Goal: Task Accomplishment & Management: Complete application form

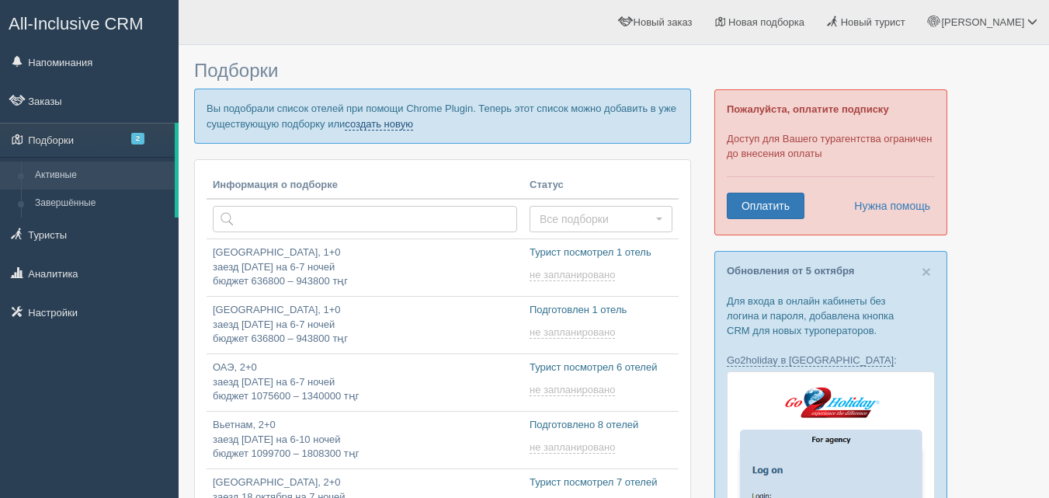
click at [403, 125] on link "создать новую" at bounding box center [379, 124] width 68 height 12
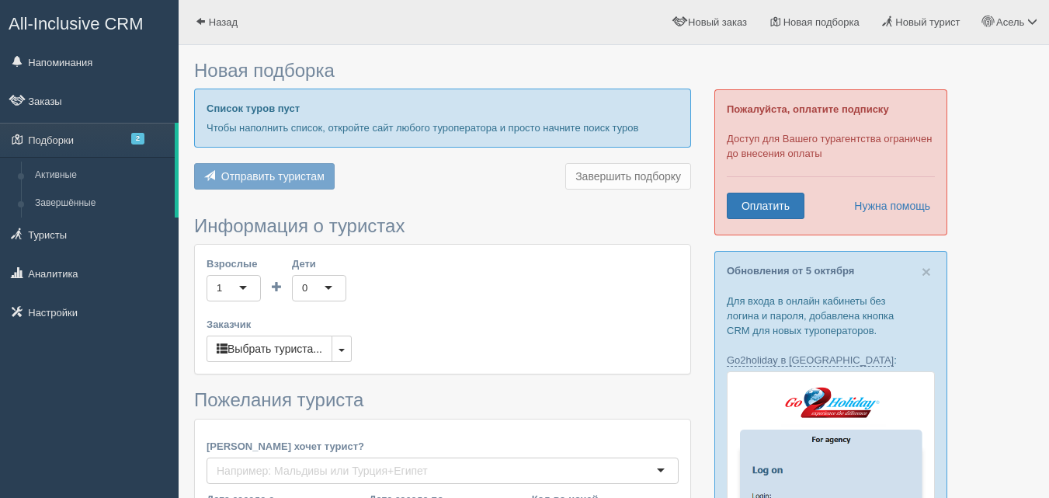
type input "7"
type input "918500"
type input "1179700"
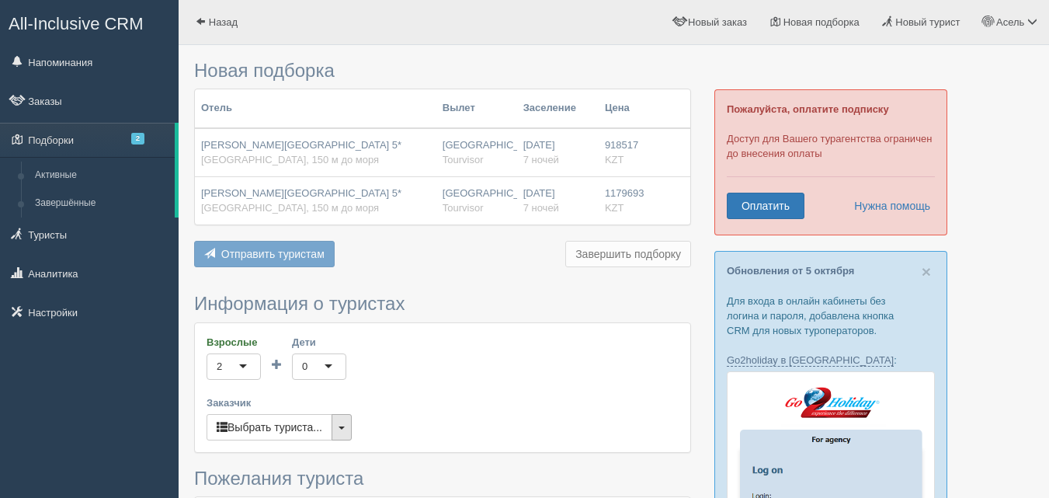
click at [339, 427] on button "button" at bounding box center [341, 427] width 20 height 26
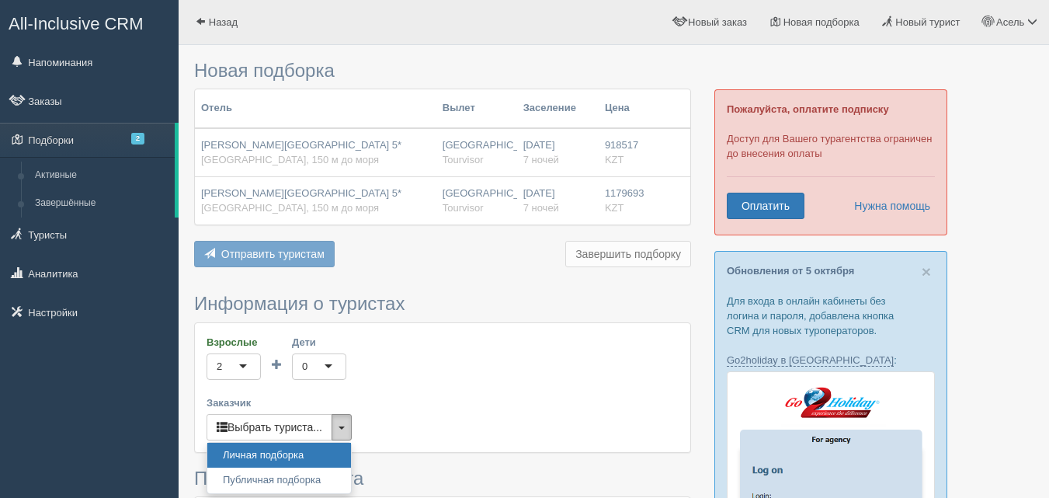
click at [339, 427] on button "button" at bounding box center [341, 427] width 20 height 26
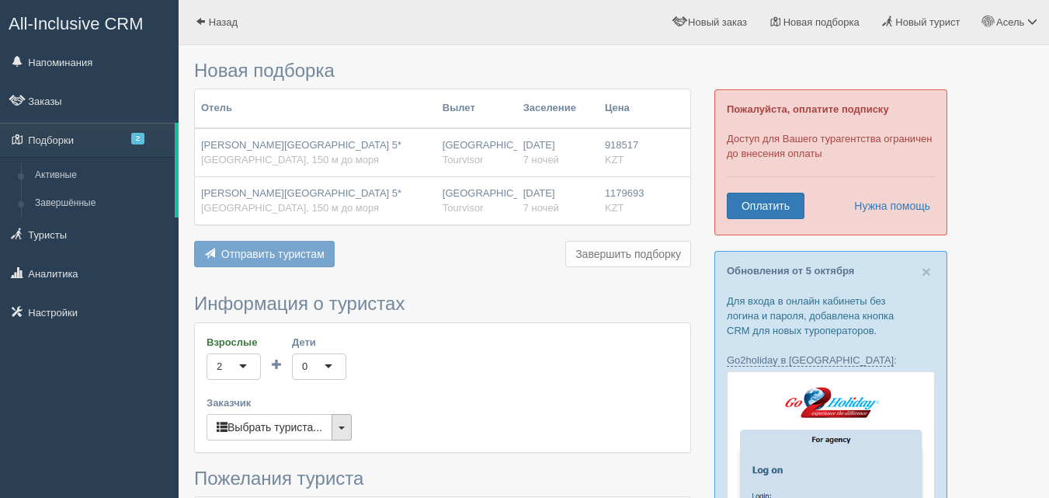
click at [340, 439] on button "button" at bounding box center [341, 427] width 20 height 26
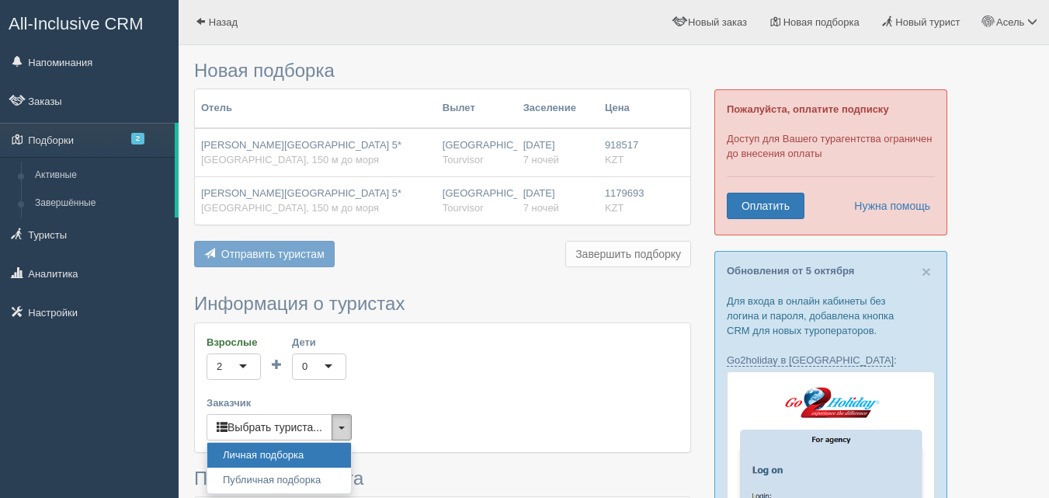
click at [340, 439] on button "button" at bounding box center [341, 427] width 20 height 26
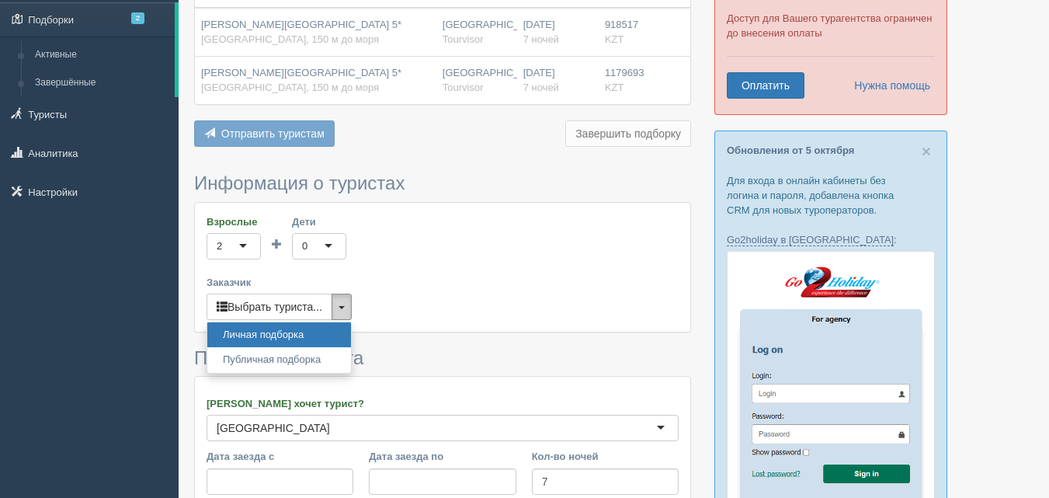
scroll to position [155, 0]
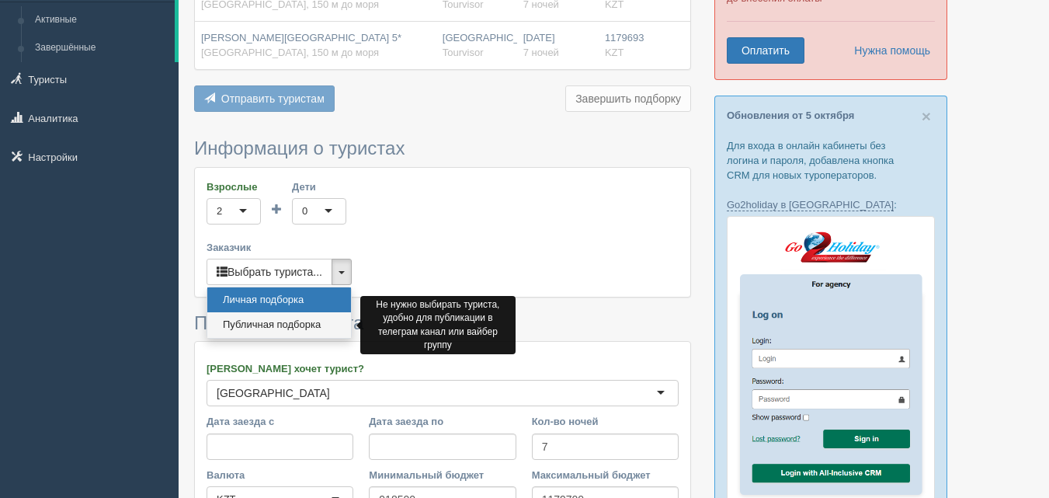
click at [273, 329] on link "Публичная подборка" at bounding box center [279, 325] width 144 height 26
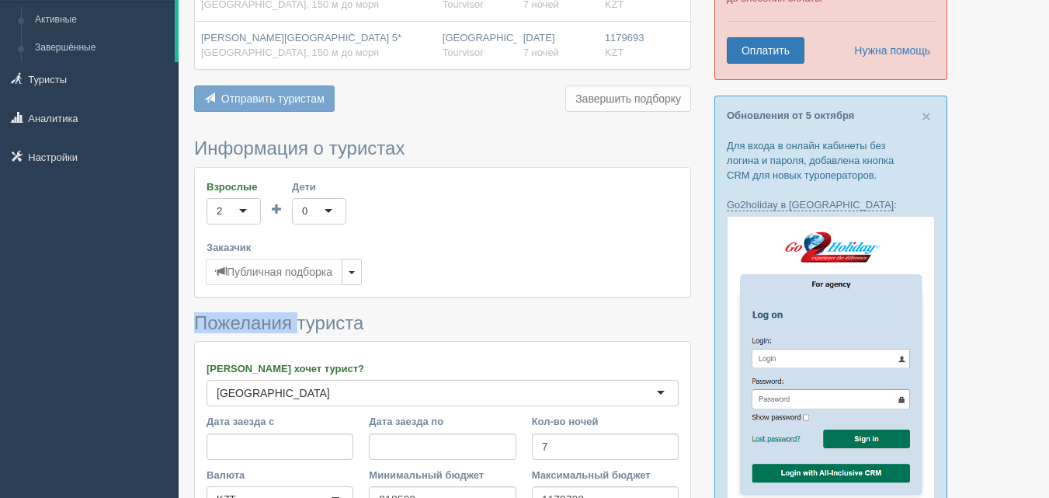
click at [273, 329] on span "Пожелания туриста" at bounding box center [278, 322] width 169 height 21
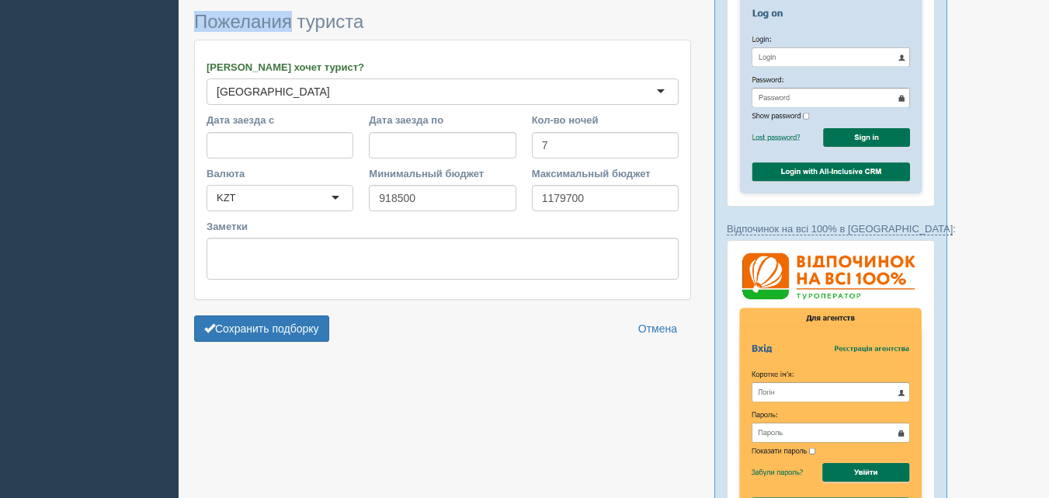
scroll to position [466, 0]
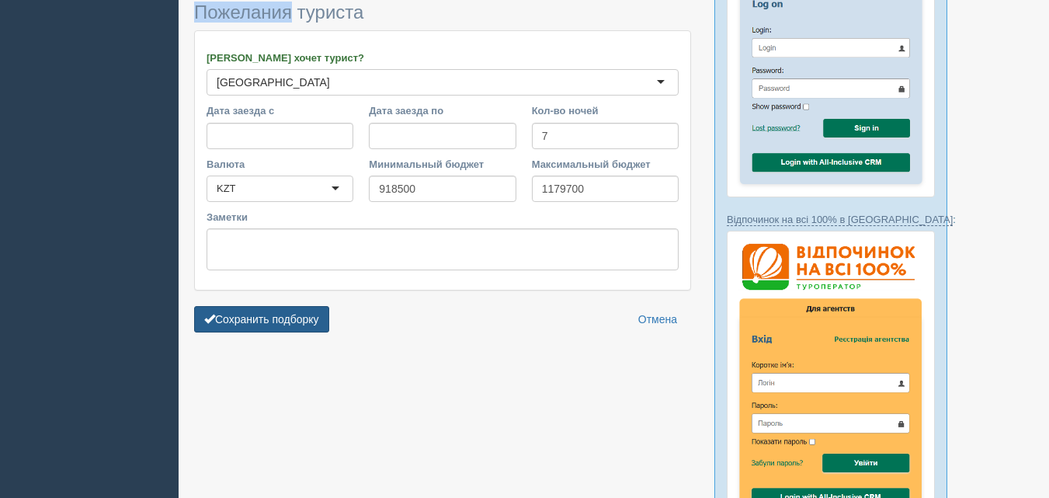
click at [249, 307] on button "Сохранить подборку" at bounding box center [261, 319] width 135 height 26
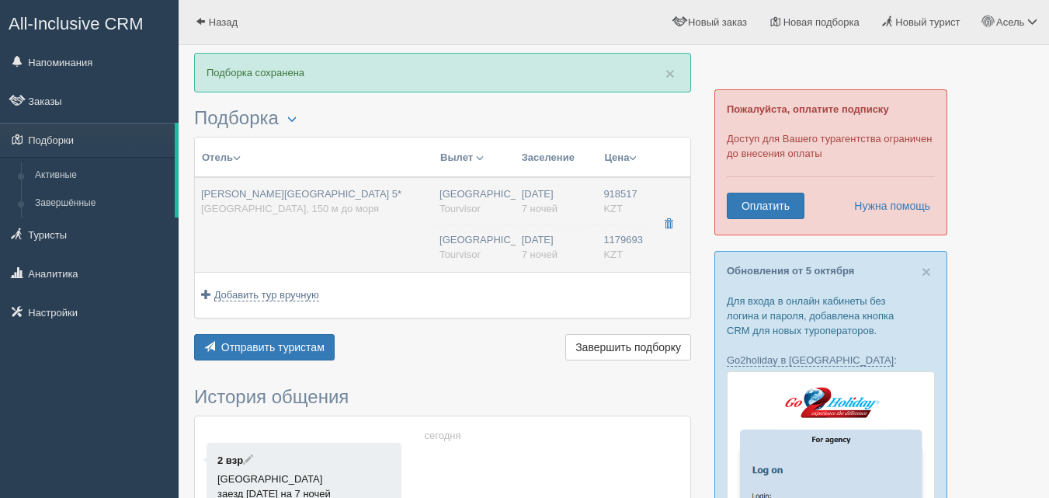
click at [321, 226] on td "[PERSON_NAME][GEOGRAPHIC_DATA] 5* [GEOGRAPHIC_DATA], 150 м до моря" at bounding box center [314, 224] width 238 height 95
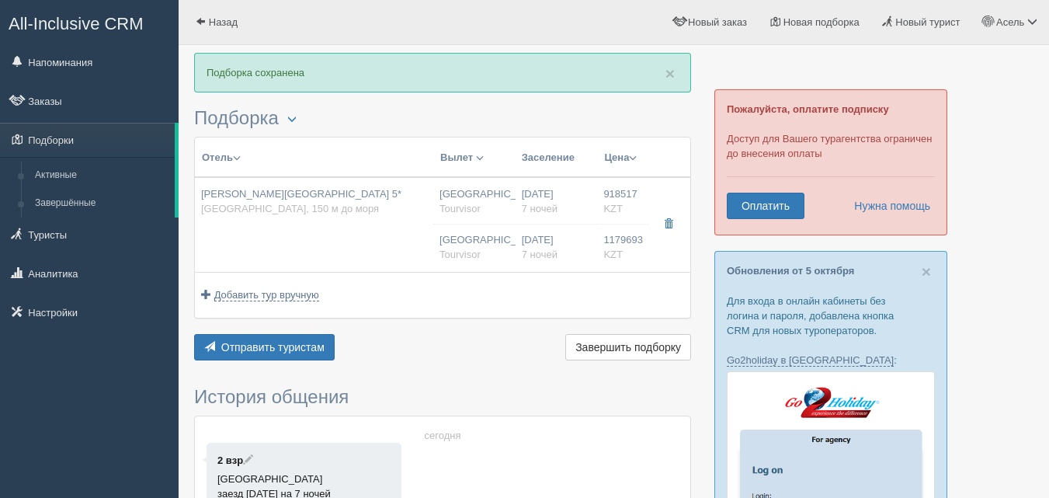
type input "[PERSON_NAME][GEOGRAPHIC_DATA] 5*"
type input "[GEOGRAPHIC_DATA]"
type input "150 м до моря"
type input "918517.00"
type input "[GEOGRAPHIC_DATA]"
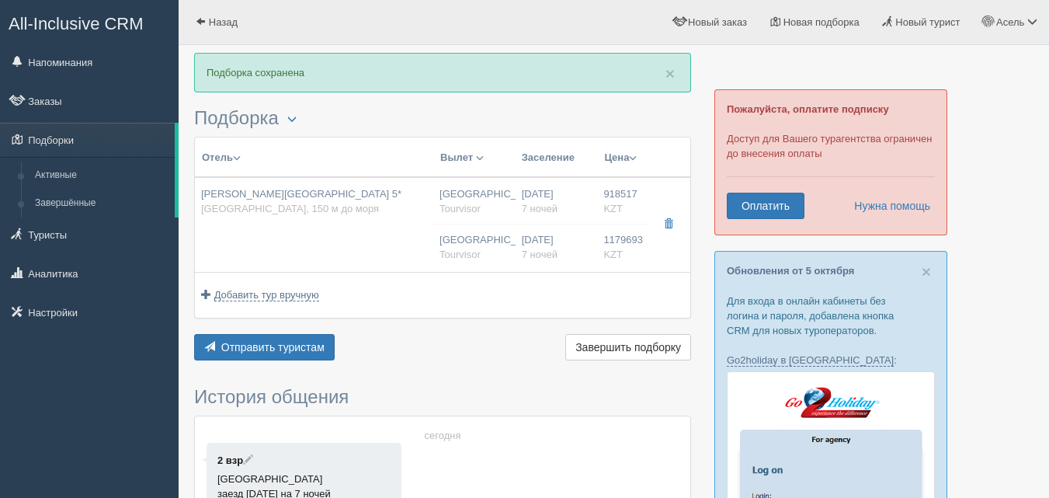
type input "Шарм-Эль-Шейх"
type input "08:50"
type input "13:30"
type input "14:30"
type input "22:40"
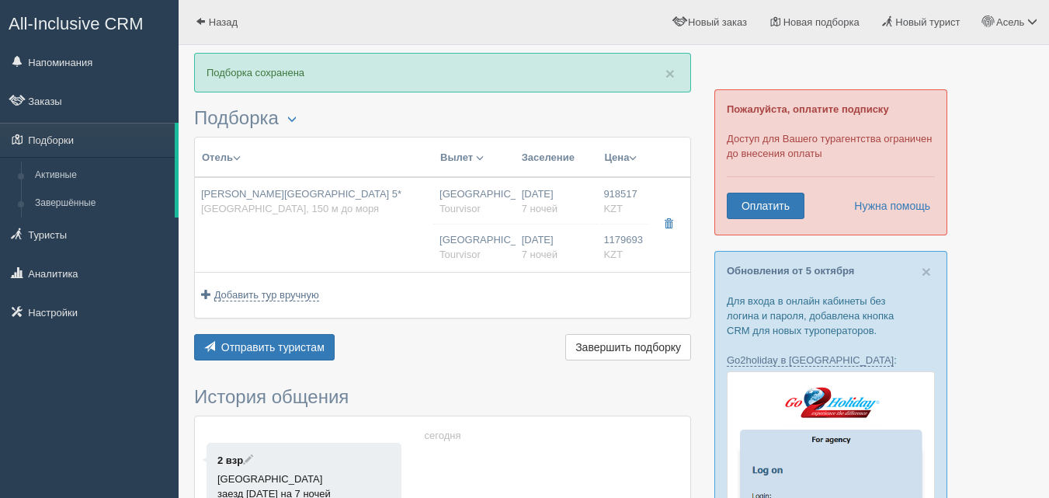
type input "7"
type input "deluxe room"
type input "Premium Ultra All Inclusive 24H"
type input "Tourvisor"
type input "1179693.00"
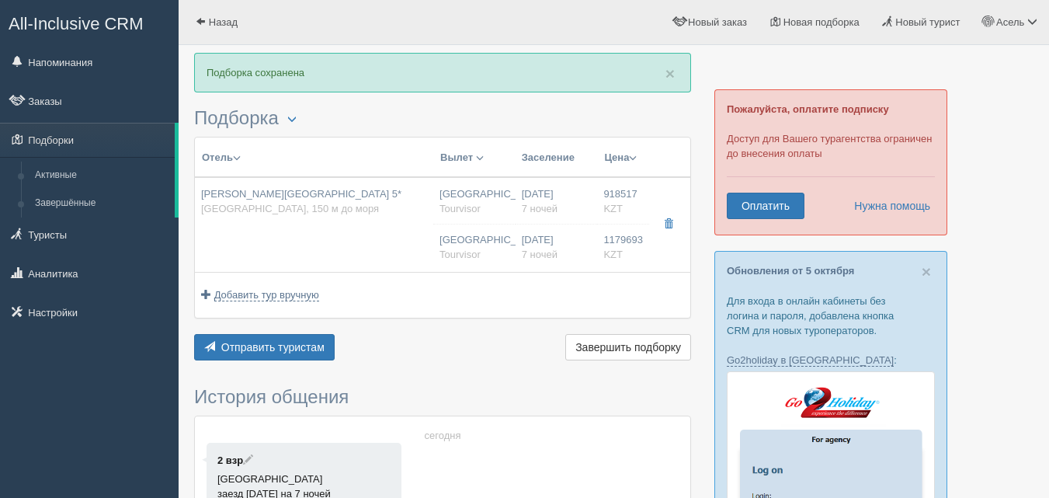
type input "[GEOGRAPHIC_DATA]"
type input "Шарм-Эль-Шейх"
type input "08:50"
type input "13:30"
type input "14:30"
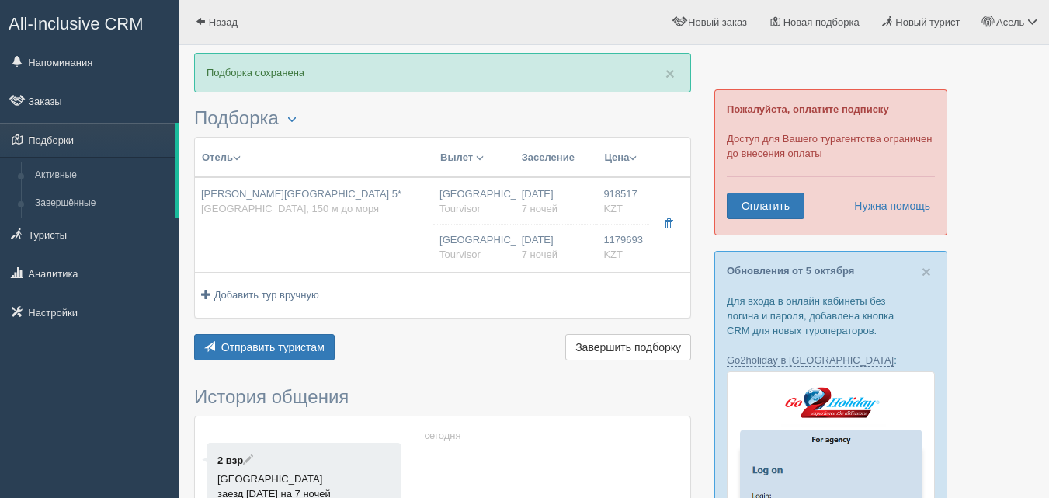
type input "22:40"
type input "7"
type input "deluxe room"
type input "Premium Ultra All Inclusive 24H"
type input "Tourvisor"
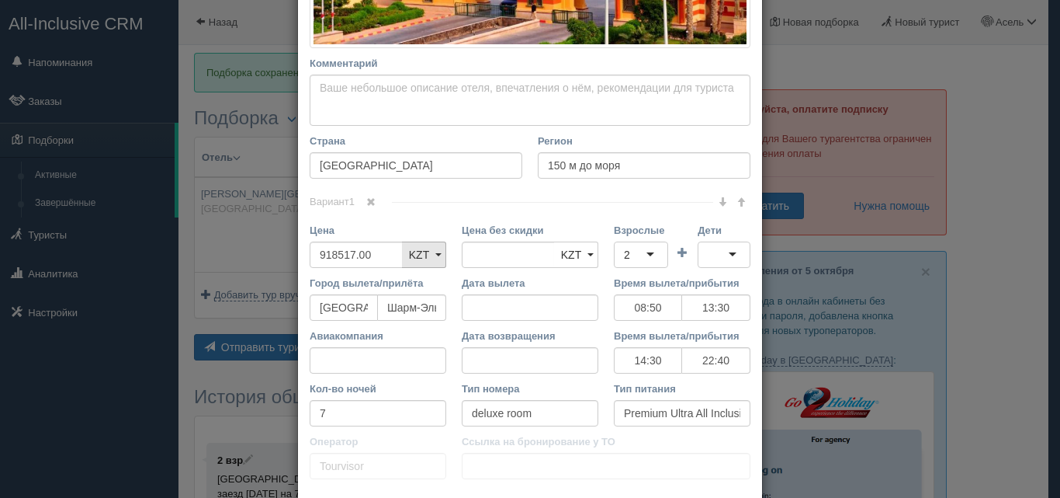
scroll to position [466, 0]
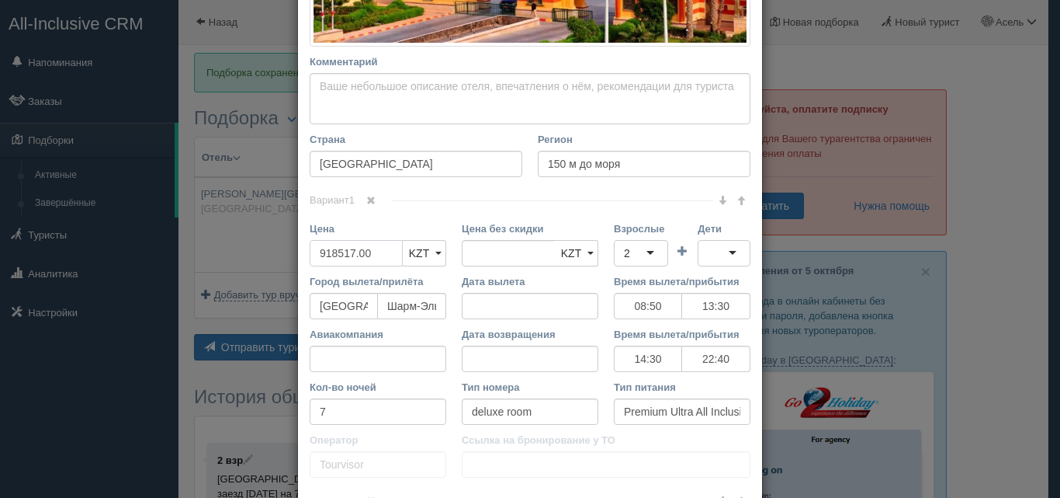
click at [380, 250] on input "918517.00" at bounding box center [356, 253] width 93 height 26
click at [302, 258] on div "Цена 918517.00 KZT USD EUR KZT KZT USD EUR" at bounding box center [378, 247] width 152 height 53
click at [348, 249] on input "918517.00" at bounding box center [356, 253] width 93 height 26
click at [331, 269] on div "Цена 918517.00 KZT USD EUR KZT KZT USD EUR" at bounding box center [378, 247] width 152 height 53
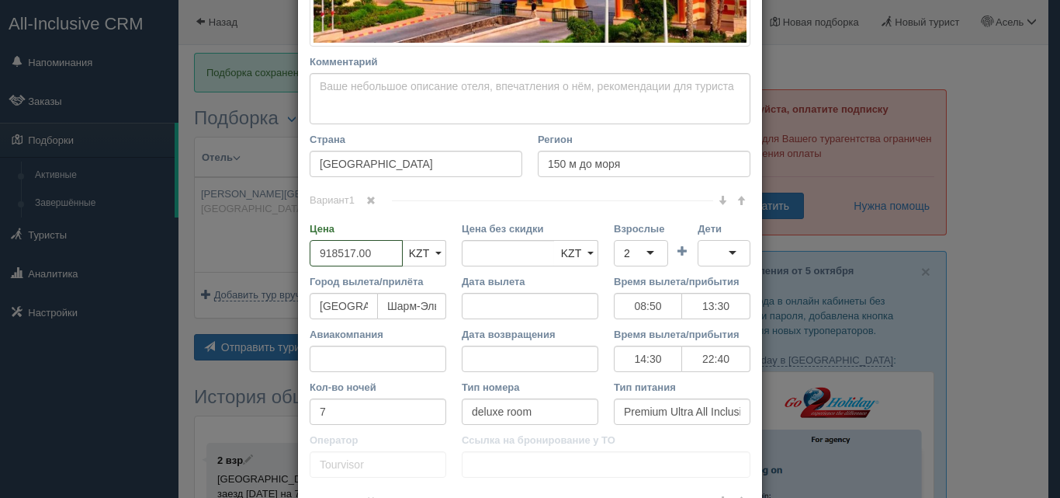
click at [370, 254] on input "918517.00" at bounding box center [356, 253] width 93 height 26
drag, startPoint x: 337, startPoint y: 256, endPoint x: 306, endPoint y: 256, distance: 31.0
click at [310, 257] on input "918517.00" at bounding box center [356, 253] width 93 height 26
type input "9"
type input "918517.00"
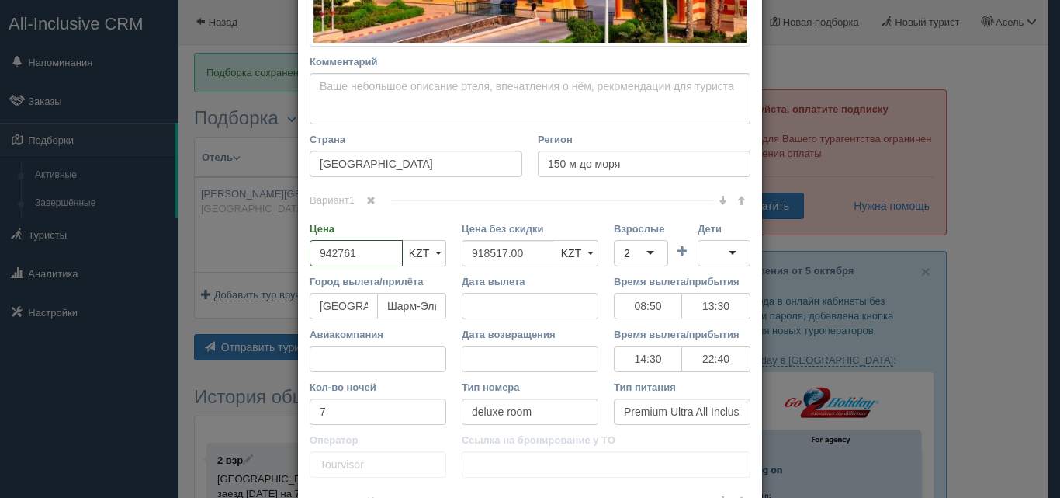
type input "942761"
drag, startPoint x: 528, startPoint y: 255, endPoint x: 446, endPoint y: 263, distance: 81.9
click at [446, 263] on div "Цена 942761 KZT USD EUR KZT KZT USD EUR Цена без скидки 918517.00 KZT USD EUR K…" at bounding box center [530, 247] width 456 height 53
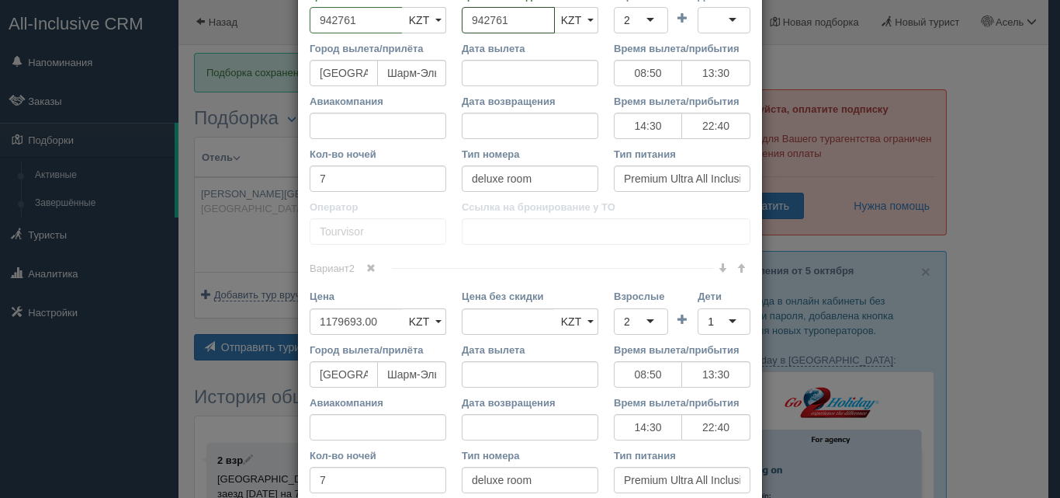
scroll to position [776, 0]
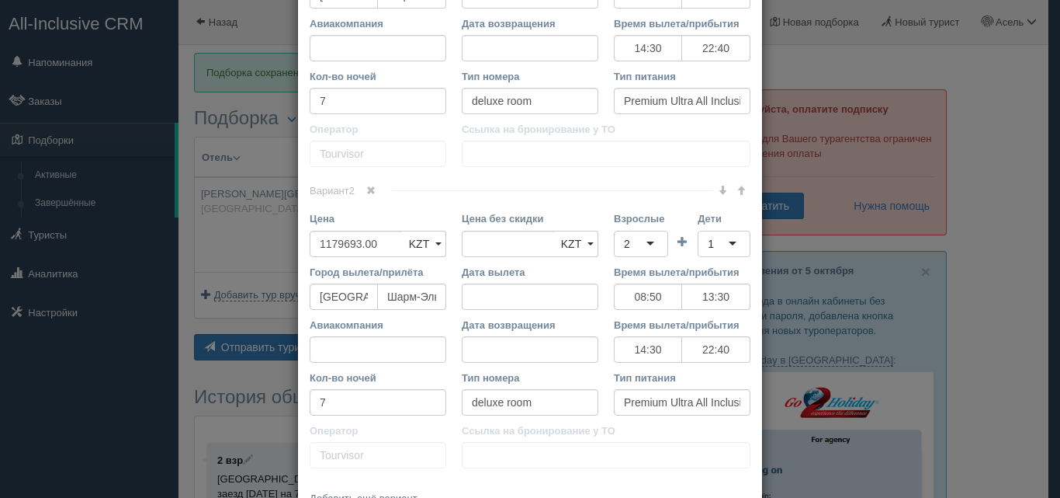
type input "942761"
drag, startPoint x: 372, startPoint y: 251, endPoint x: 306, endPoint y: 255, distance: 66.1
click at [310, 255] on input "1179693.00" at bounding box center [356, 244] width 93 height 26
type input "1"
type input "1179693.00"
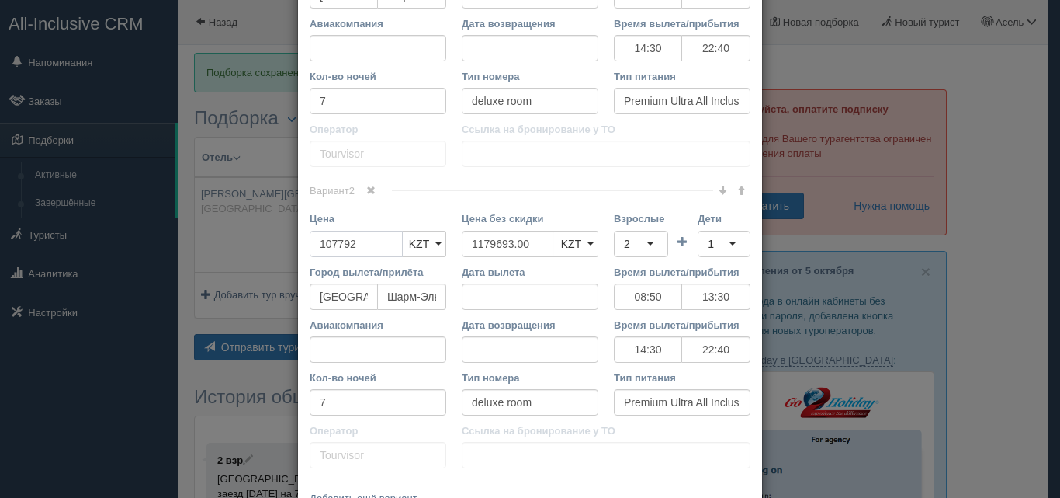
click at [320, 242] on input "107792" at bounding box center [356, 244] width 93 height 26
type input "1207792"
drag, startPoint x: 533, startPoint y: 248, endPoint x: 438, endPoint y: 251, distance: 95.5
click at [438, 251] on div "Цена 1207792 KZT USD EUR KZT KZT USD EUR Цена без скидки 1179693.00 KZT USD EUR…" at bounding box center [530, 237] width 456 height 53
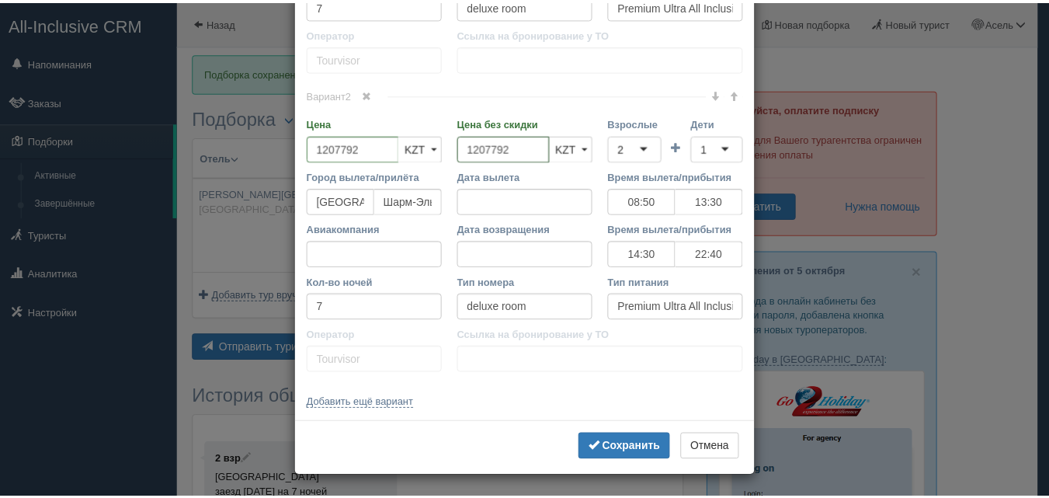
scroll to position [874, 0]
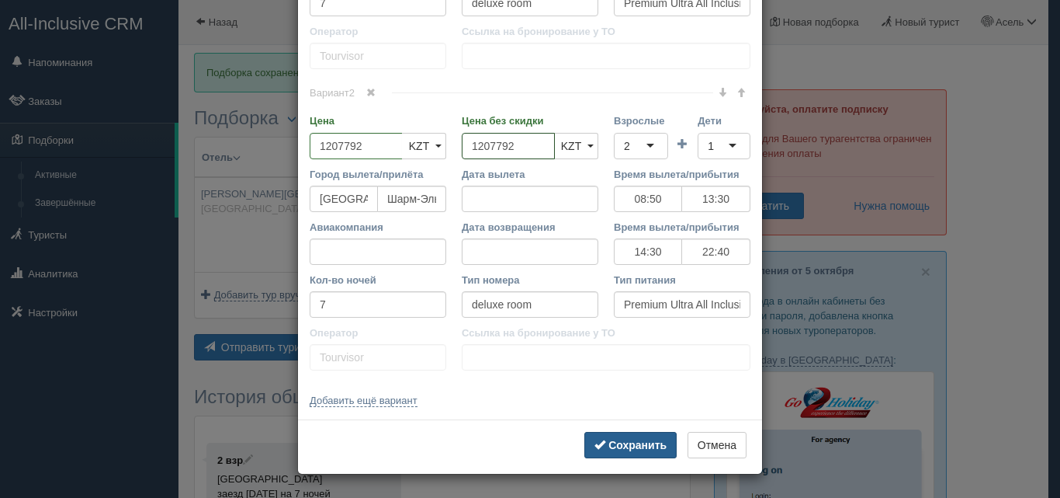
type input "1207792"
click at [632, 443] on b "Сохранить" at bounding box center [638, 445] width 58 height 12
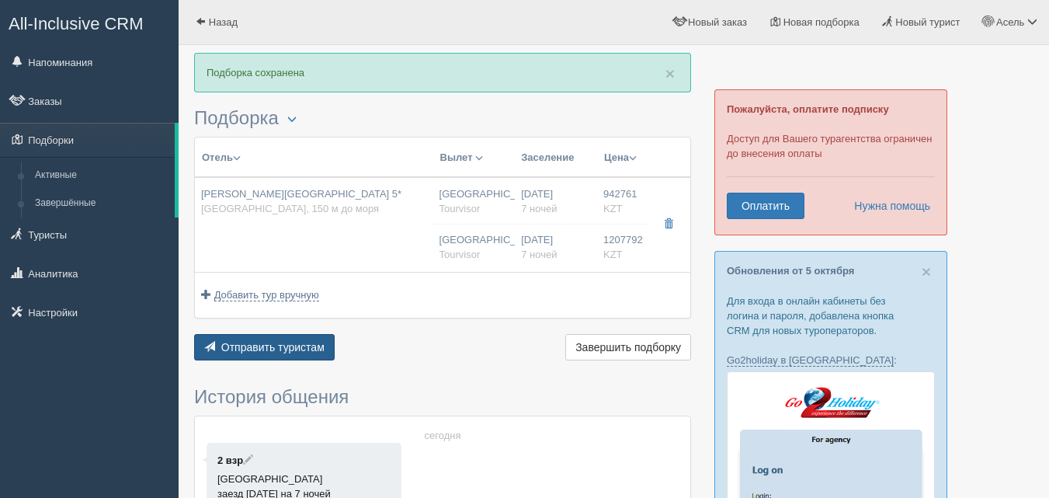
click at [263, 353] on span "Отправить туристам" at bounding box center [272, 347] width 103 height 12
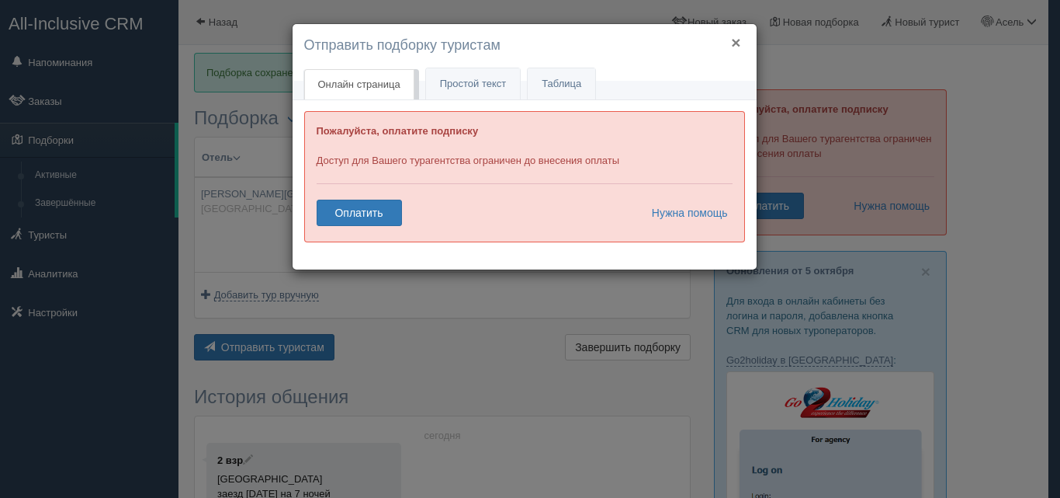
click at [734, 42] on button "×" at bounding box center [735, 42] width 9 height 16
